Goal: Task Accomplishment & Management: Complete application form

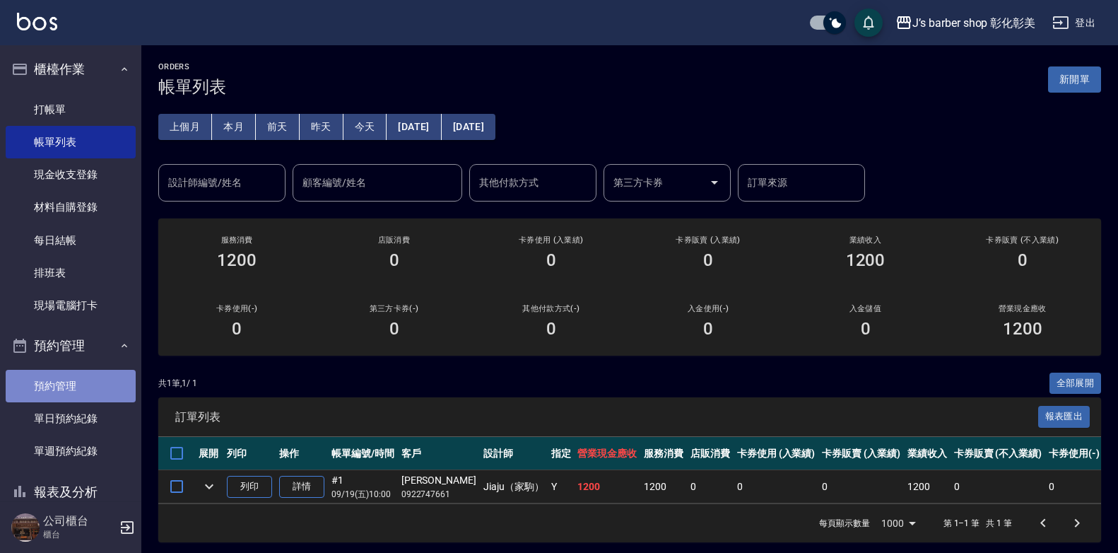
click at [101, 386] on link "預約管理" at bounding box center [71, 386] width 130 height 33
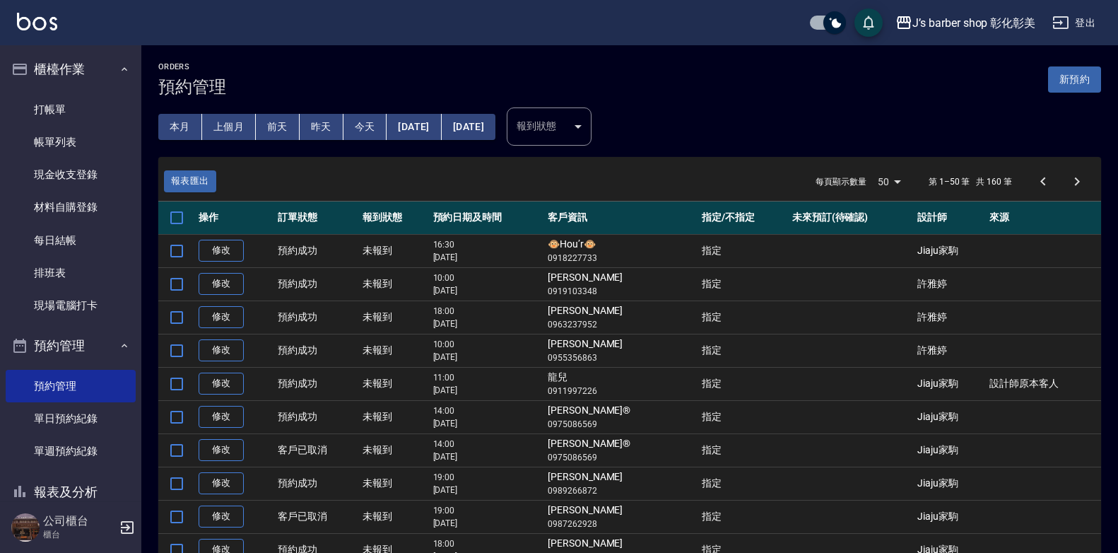
click at [368, 119] on button "今天" at bounding box center [365, 127] width 44 height 26
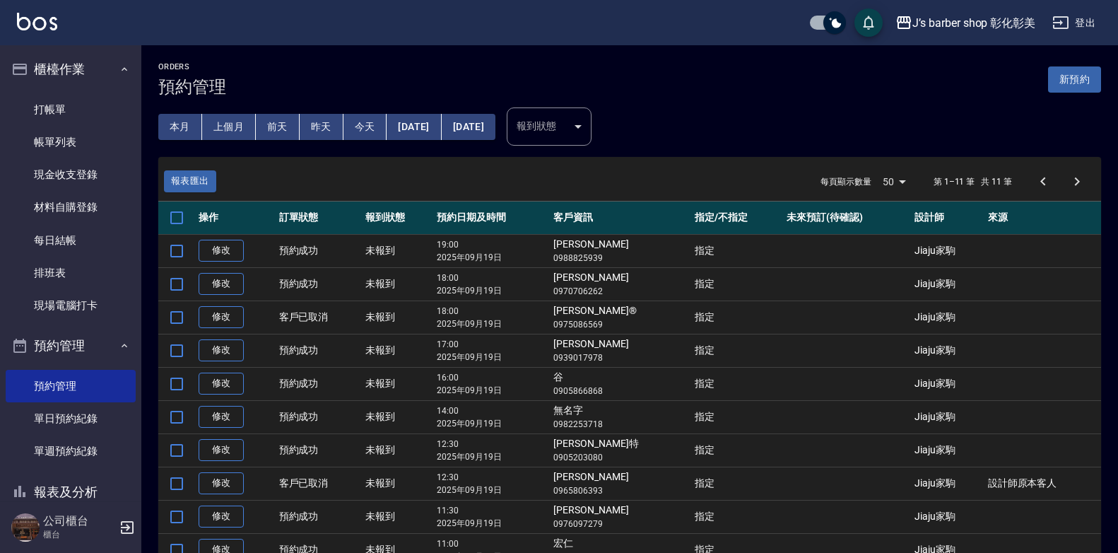
click at [404, 122] on button "[DATE]" at bounding box center [414, 127] width 54 height 26
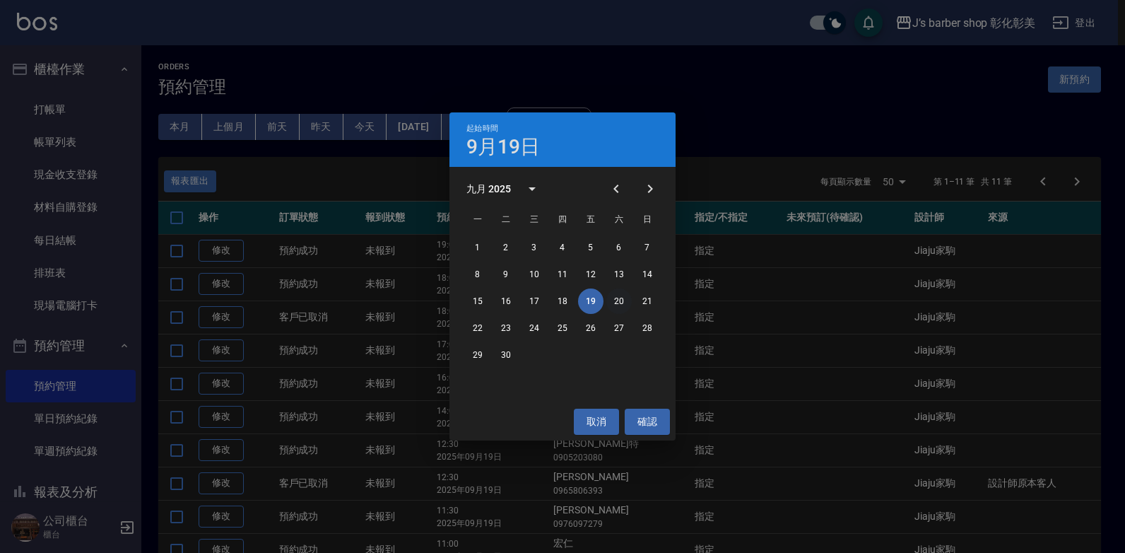
click at [618, 299] on button "20" at bounding box center [618, 300] width 25 height 25
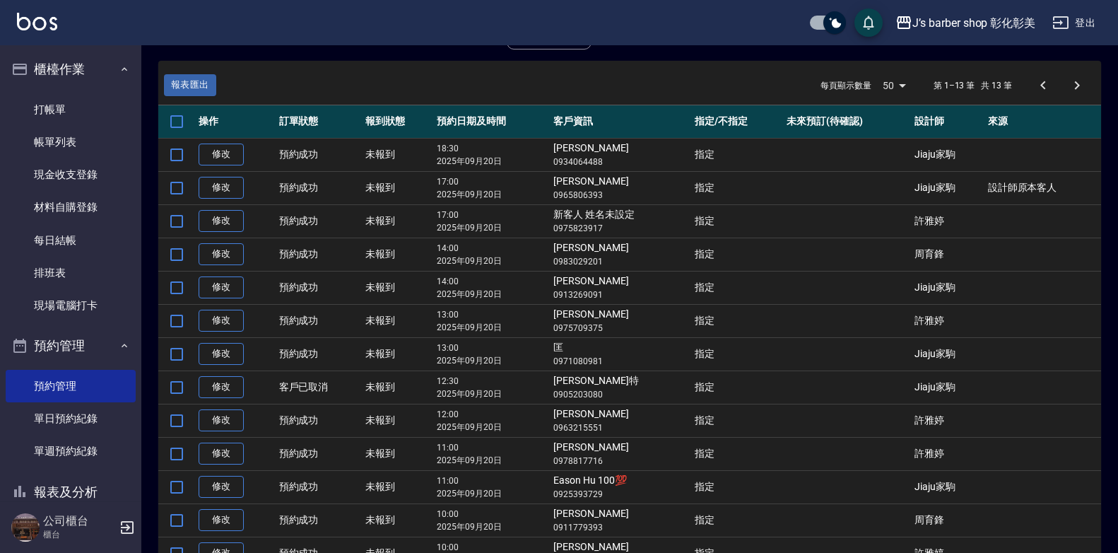
scroll to position [169, 0]
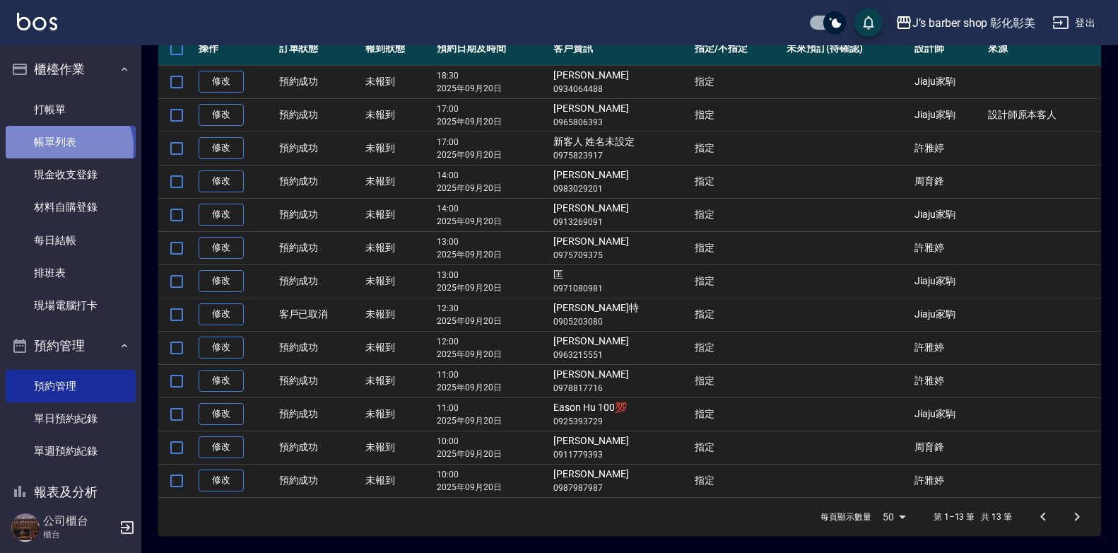
click at [61, 148] on link "帳單列表" at bounding box center [71, 142] width 130 height 33
drag, startPoint x: 61, startPoint y: 148, endPoint x: 74, endPoint y: 138, distance: 16.0
click at [66, 142] on link "帳單列表" at bounding box center [71, 142] width 130 height 33
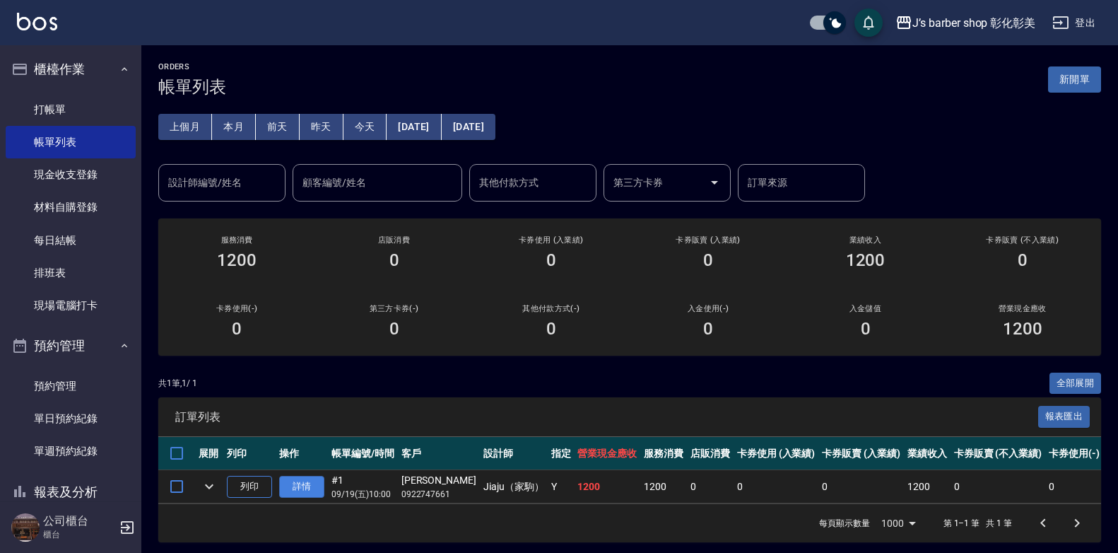
click at [307, 490] on link "詳情" at bounding box center [301, 487] width 45 height 22
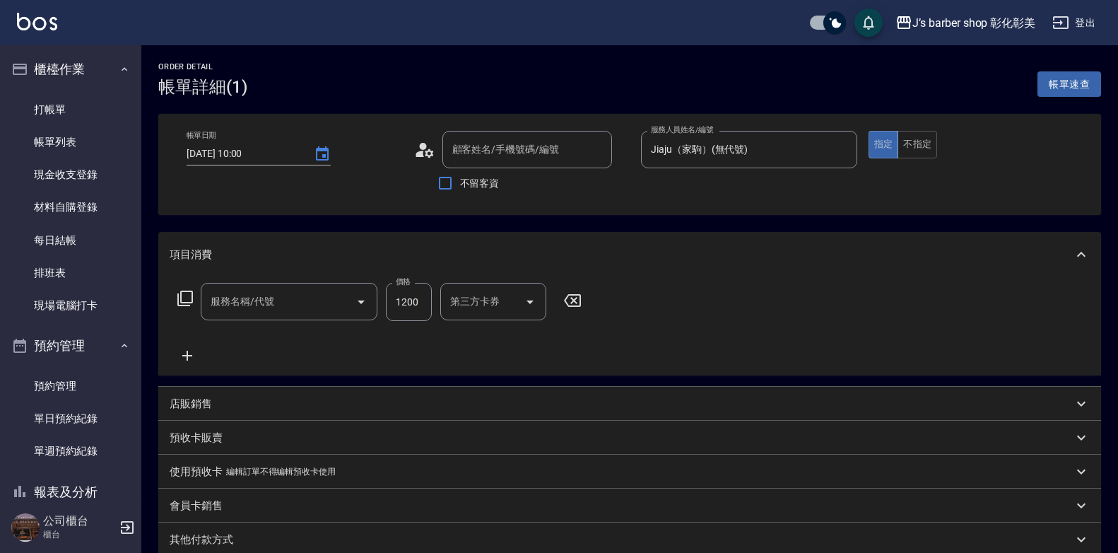
type input "[DATE] 10:00"
type input "Jiaju（家駒）(無代號)"
type input "指定ＪＫ(102)"
type input "[PERSON_NAME]/0922747661/null"
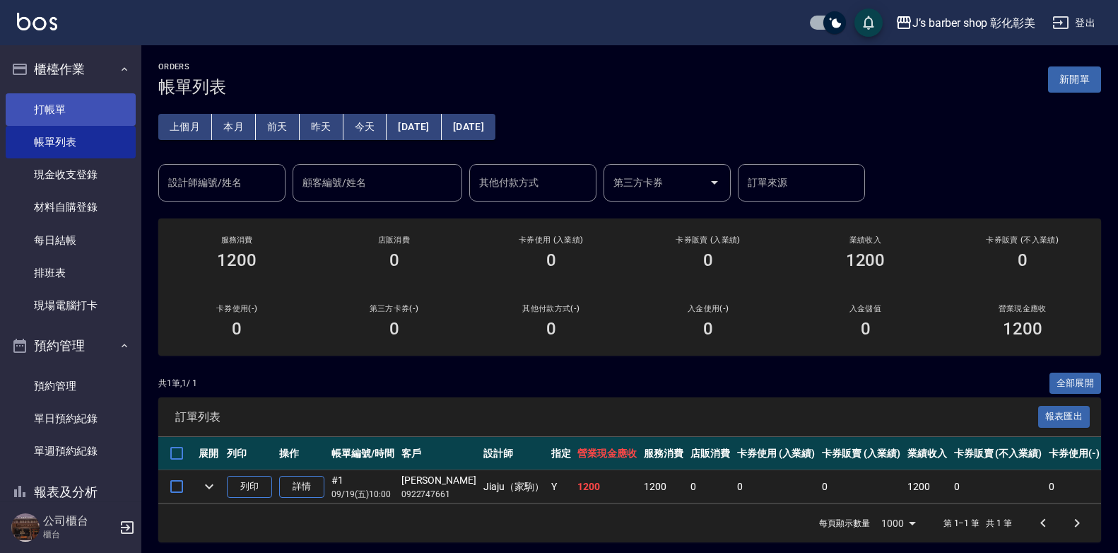
click at [108, 105] on link "打帳單" at bounding box center [71, 109] width 130 height 33
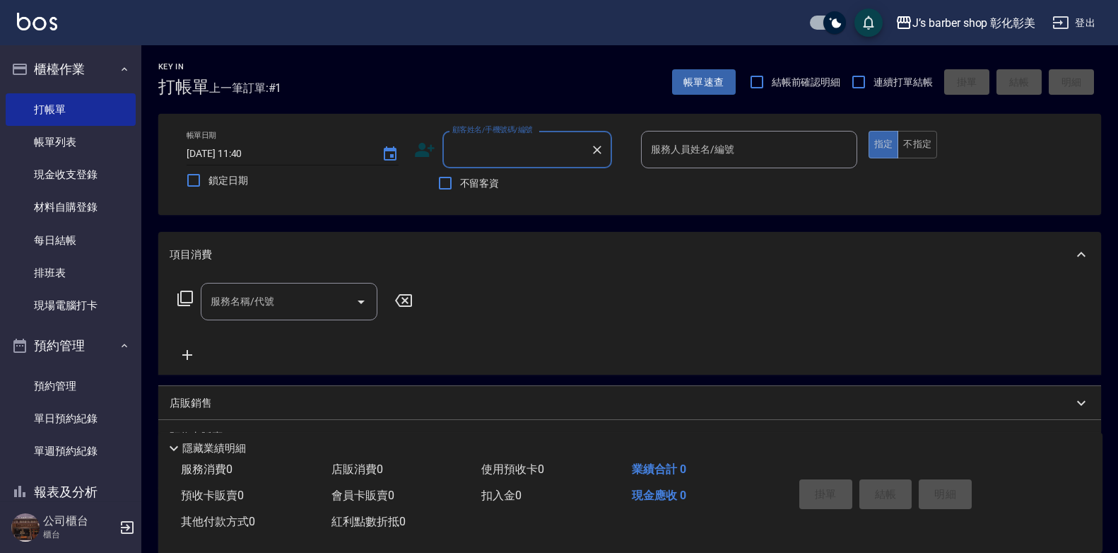
click at [260, 147] on input "[DATE] 11:40" at bounding box center [277, 153] width 181 height 23
type input "[DATE] 11:00"
click at [482, 152] on div "顧客姓名/手機號碼/編號 顧客姓名/手機號碼/編號" at bounding box center [527, 149] width 170 height 37
click at [488, 148] on input "[PERSON_NAME]" at bounding box center [517, 149] width 136 height 25
click at [566, 180] on li "宏仁/0972604624/null" at bounding box center [527, 185] width 170 height 23
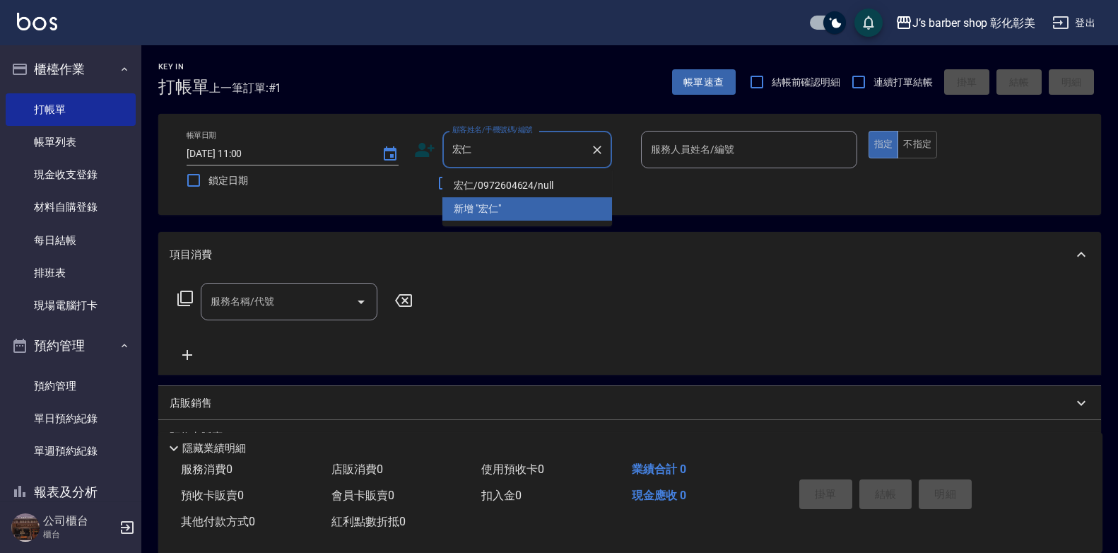
type input "宏仁/0972604624/null"
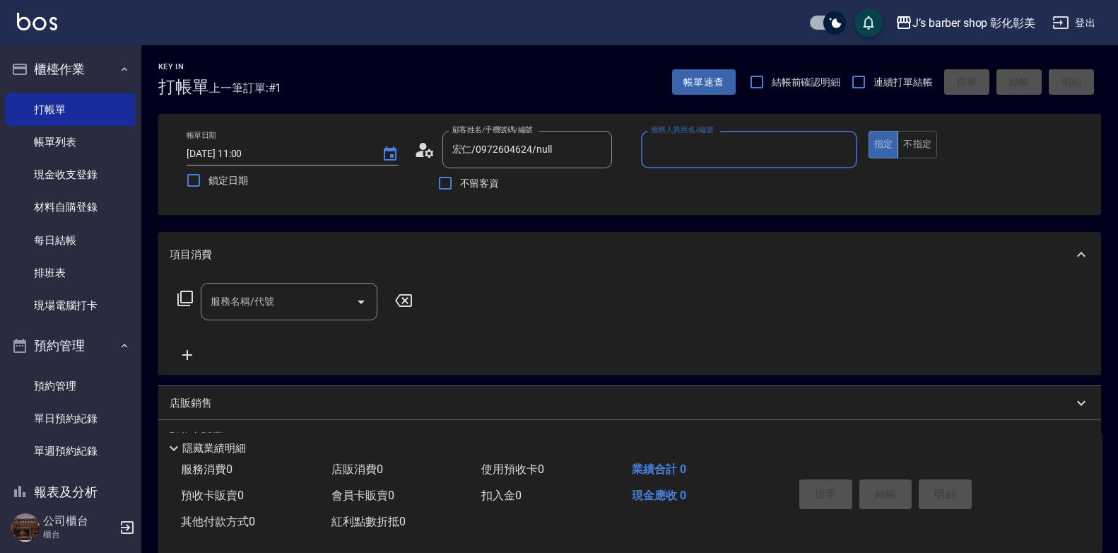
click at [678, 144] on input "服務人員姓名/編號" at bounding box center [749, 149] width 204 height 25
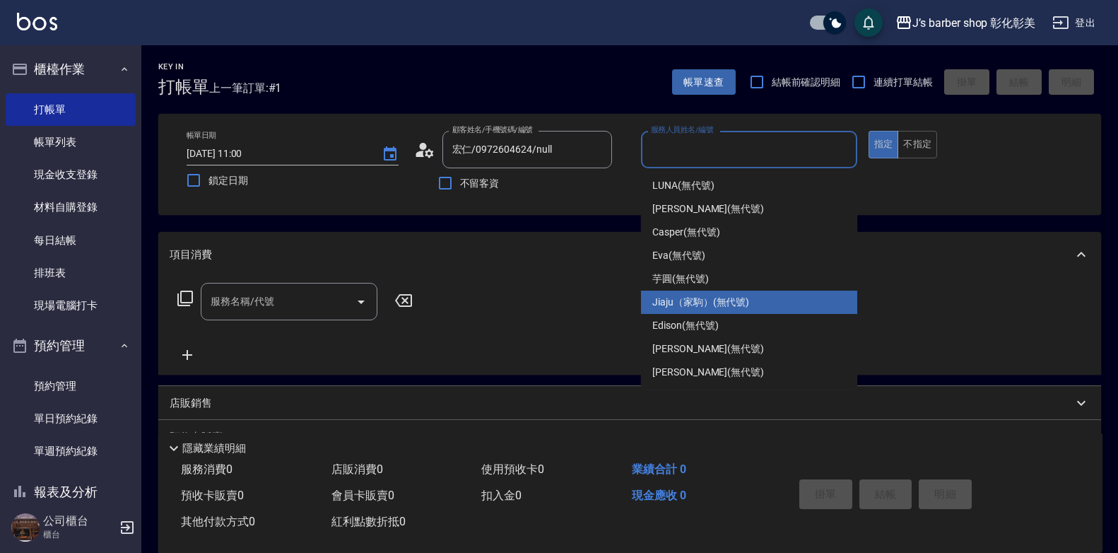
click at [696, 297] on span "Jiaju（家駒） (無代號)" at bounding box center [700, 302] width 97 height 15
type input "Jiaju（家駒）(無代號)"
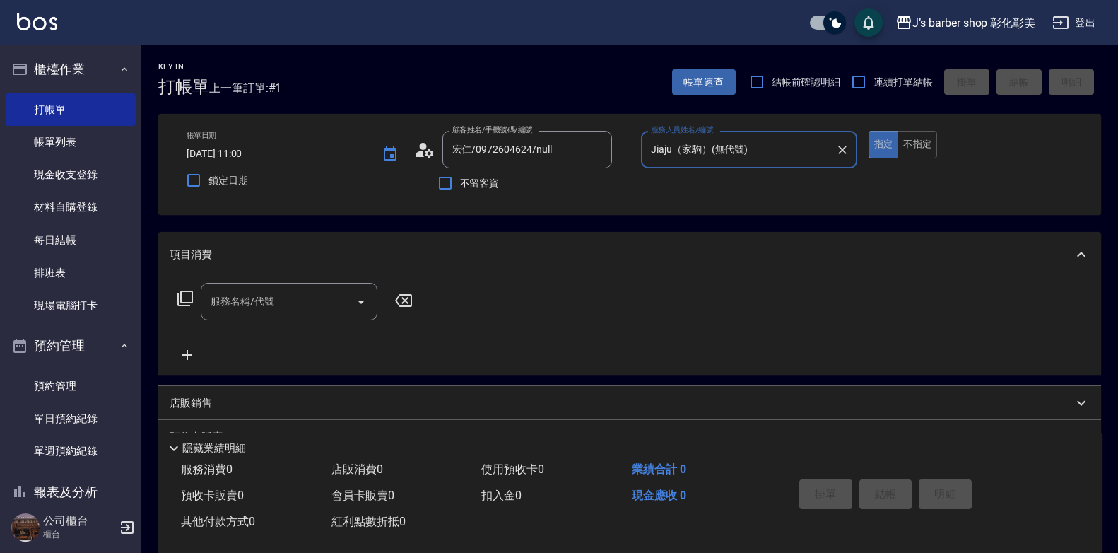
click at [310, 300] on input "服務名稱/代號" at bounding box center [278, 301] width 143 height 25
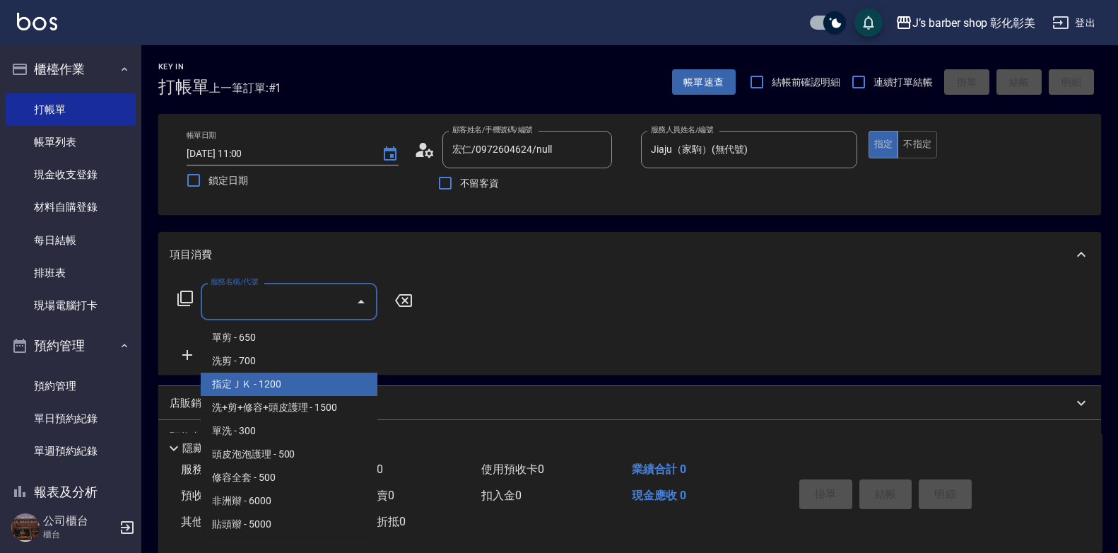
click at [260, 387] on span "指定ＪＫ - 1200" at bounding box center [289, 383] width 177 height 23
click at [260, 387] on div "店販銷售" at bounding box center [629, 403] width 943 height 34
type input "指定ＪＫ(102)"
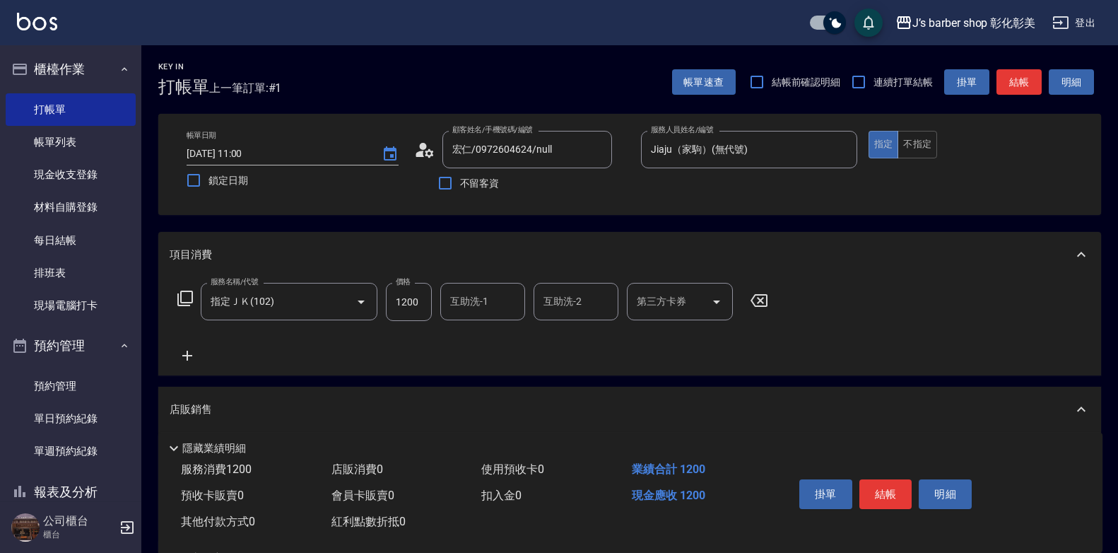
click at [458, 312] on input "互助洗-1" at bounding box center [483, 301] width 72 height 25
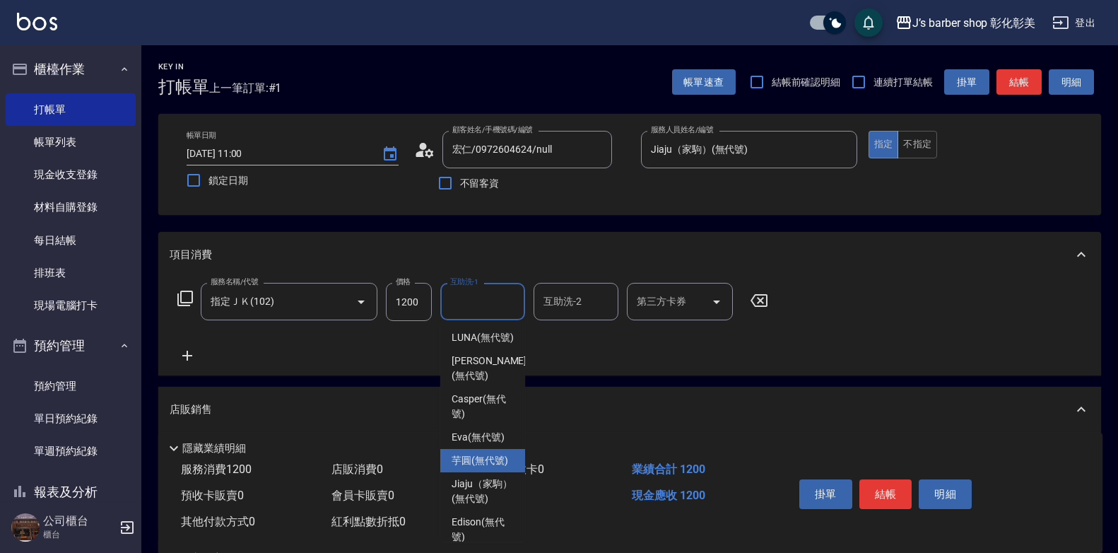
click at [470, 468] on span "芋圓 (無代號)" at bounding box center [480, 460] width 57 height 15
type input "芋圓(無代號)"
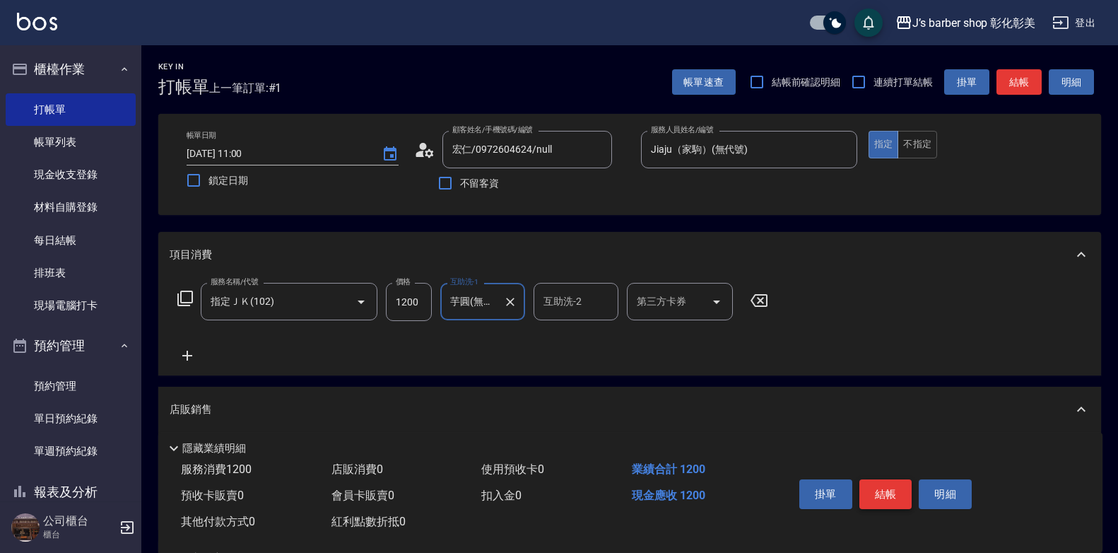
click at [870, 483] on button "結帳" at bounding box center [885, 494] width 53 height 30
